Goal: Transaction & Acquisition: Purchase product/service

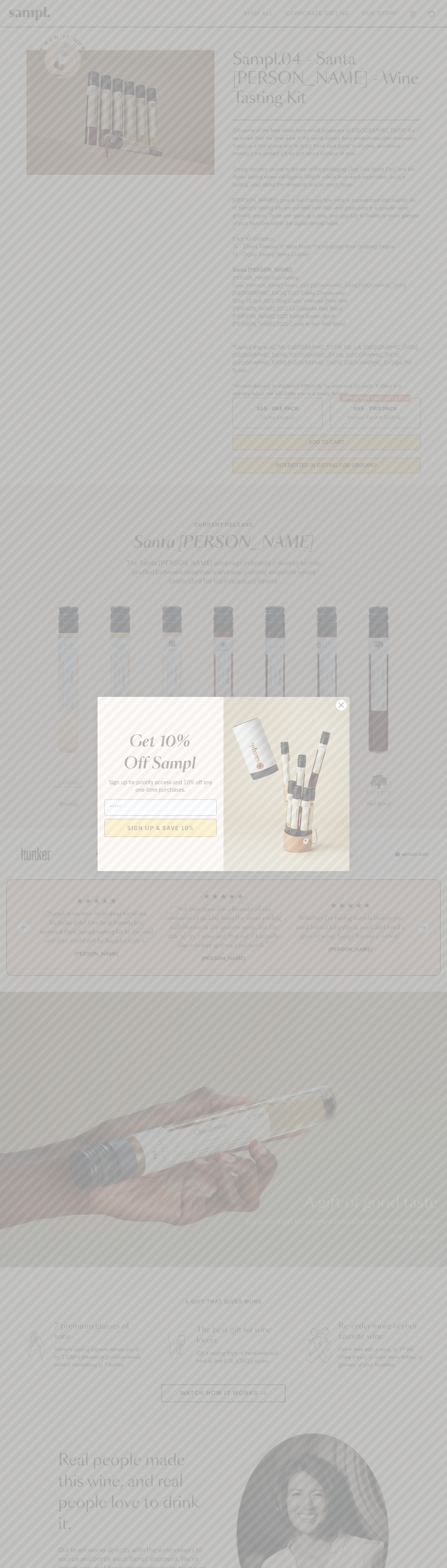
click at [341, 705] on icon "Close dialog" at bounding box center [341, 705] width 4 height 4
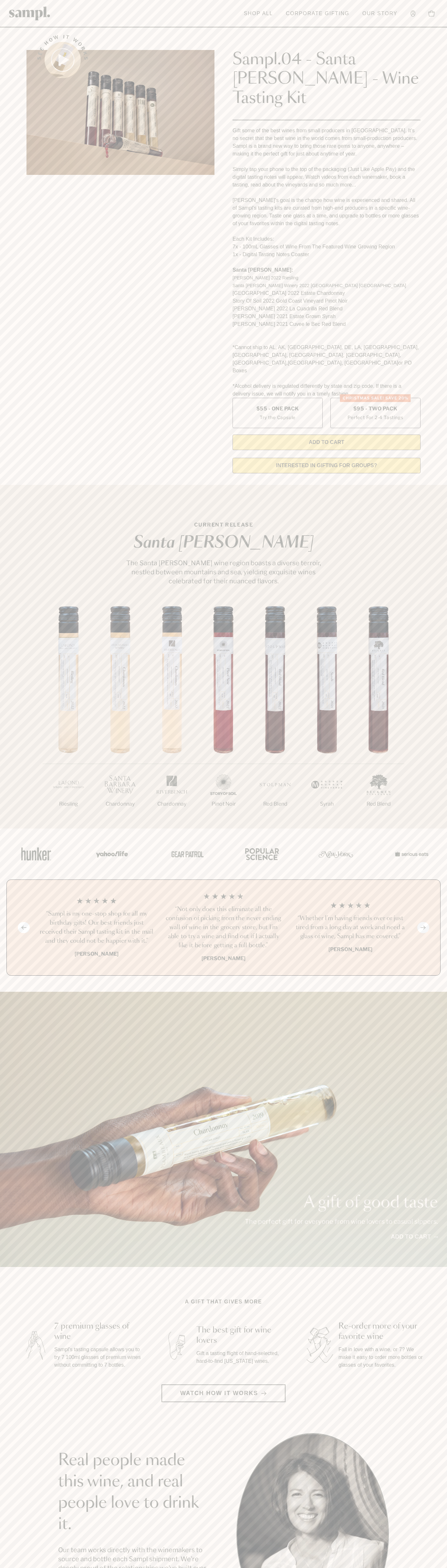
click at [336, 30] on div "Sampl.04 - Santa Barbara - Wine Tasting Kit Gift some of the best wines from sm…" at bounding box center [326, 237] width 188 height 424
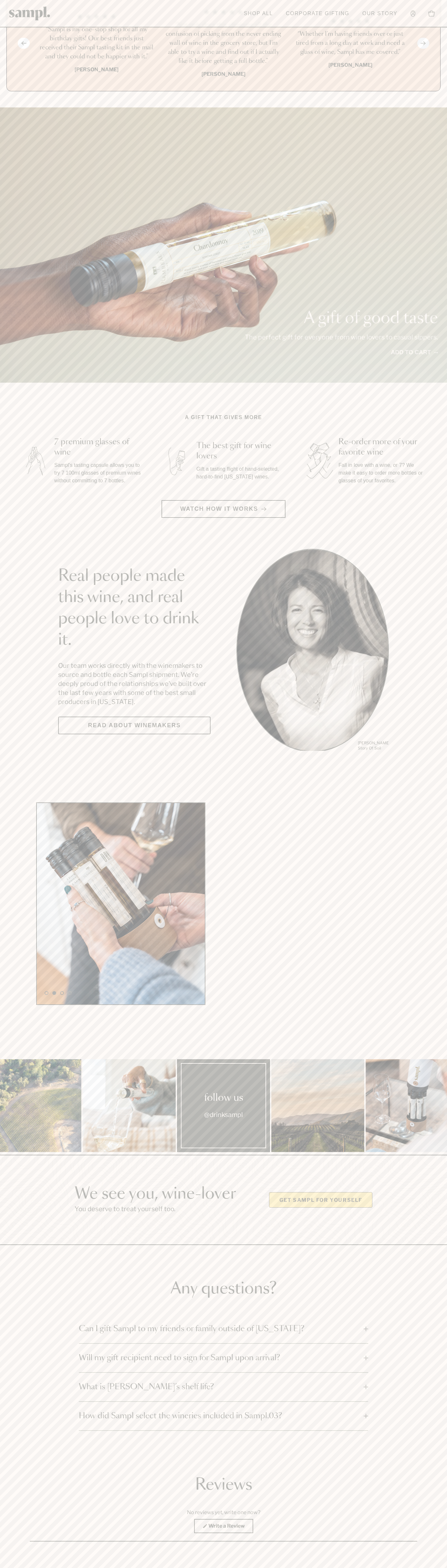
click at [323, 1567] on html "Skip to main content Toggle navigation menu Shop All Corporate Gifting Our Stor…" at bounding box center [224, 419] width 447 height 2608
click at [29, 1155] on section "We see you, wine-lover You deserve to treat yourself too. Get Sampl for yourself" at bounding box center [224, 1200] width 447 height 90
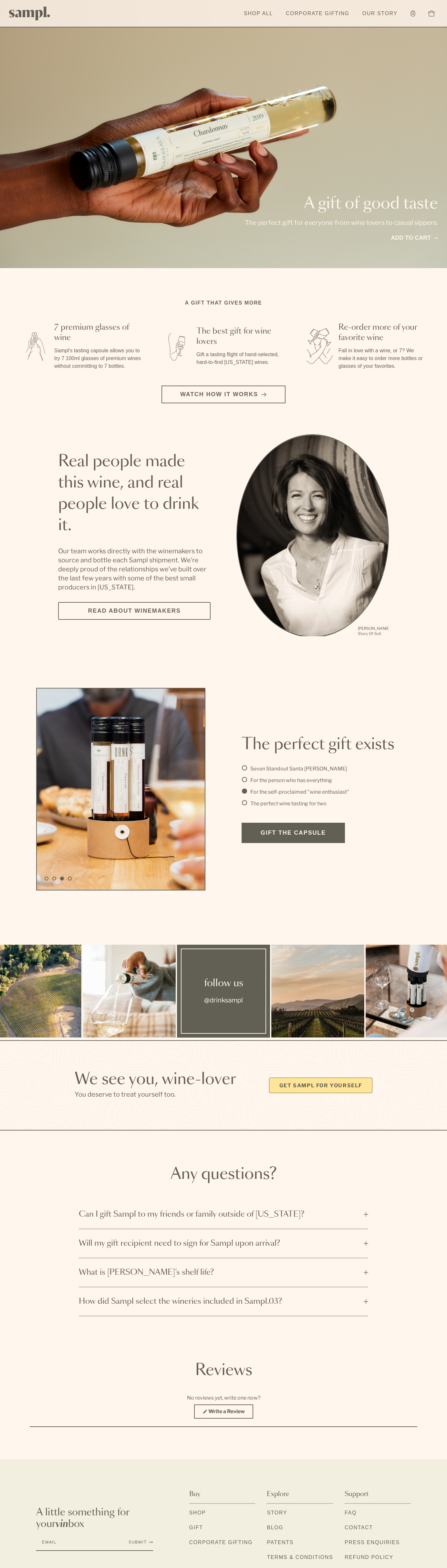
scroll to position [0, 0]
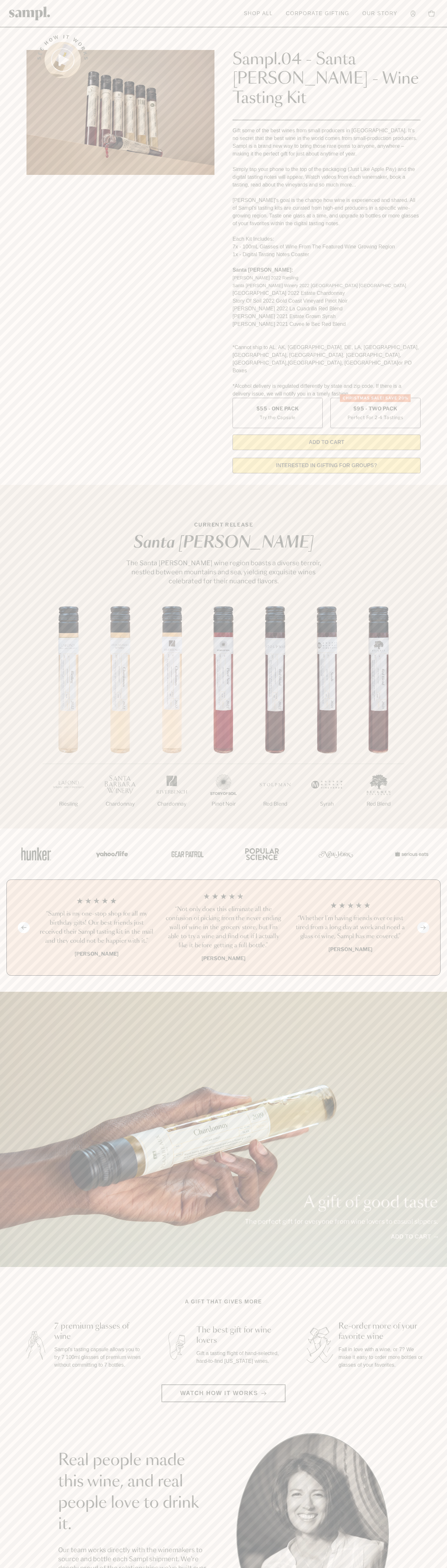
click at [375, 398] on label "Christmas SALE! Save 20% $95 - Two Pack Perfect For 2-4 Tastings" at bounding box center [375, 413] width 90 height 30
